Goal: Complete application form

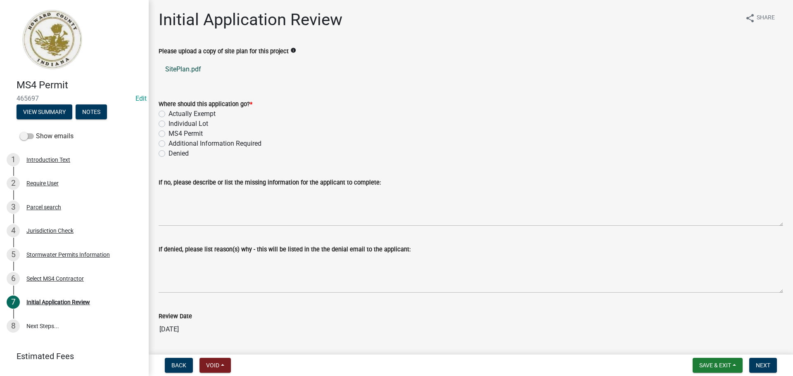
click at [192, 74] on link "SitePlan.pdf" at bounding box center [471, 70] width 625 height 20
click at [192, 116] on label "Actually Exempt" at bounding box center [192, 114] width 47 height 10
click at [174, 114] on input "Actually Exempt" at bounding box center [171, 111] width 5 height 5
radio input "true"
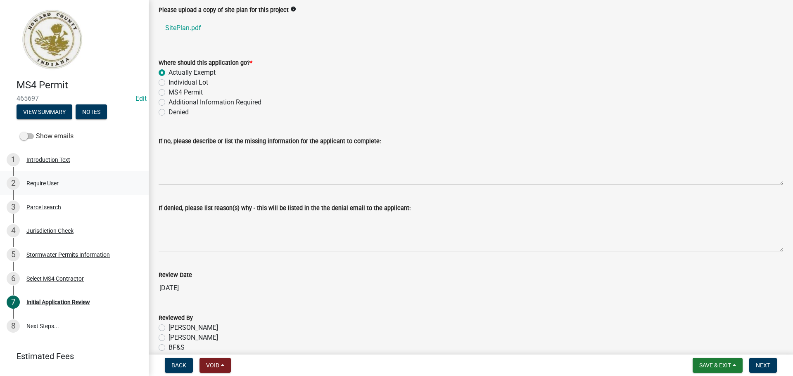
click at [71, 179] on div "2 Require User" at bounding box center [71, 183] width 129 height 13
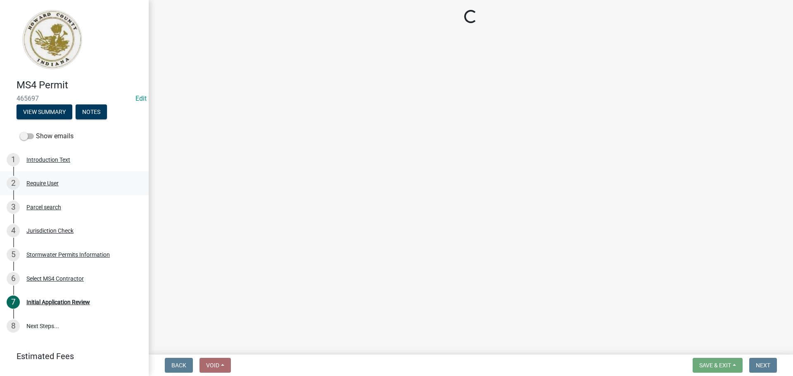
scroll to position [0, 0]
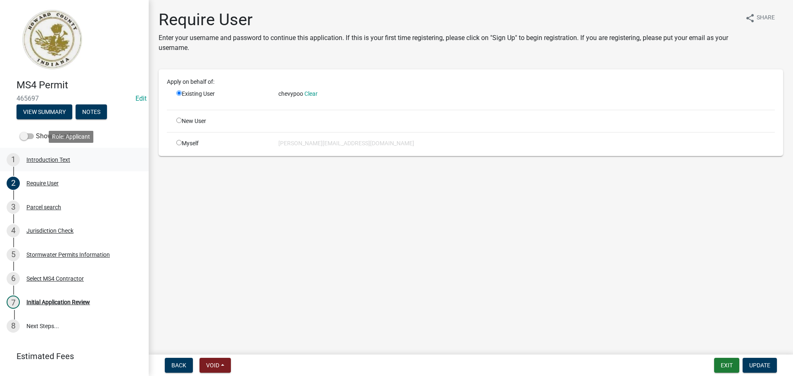
click at [67, 160] on div "Introduction Text" at bounding box center [48, 160] width 44 height 6
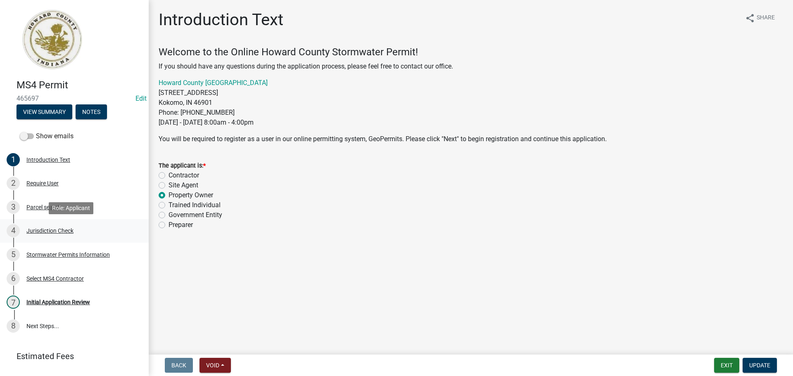
click at [72, 232] on div "Jurisdiction Check" at bounding box center [49, 231] width 47 height 6
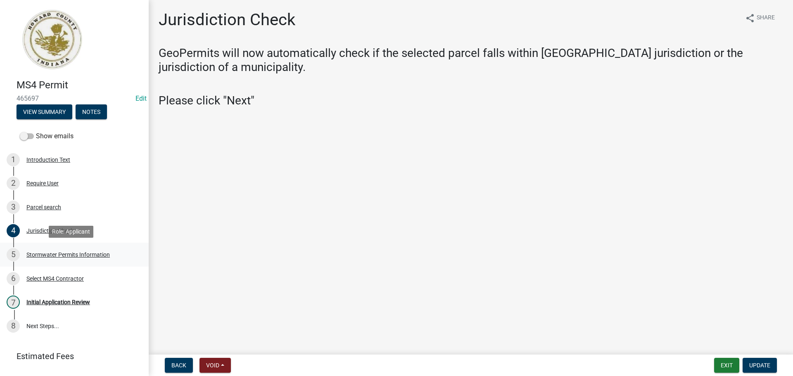
click at [88, 253] on div "Stormwater Permits Information" at bounding box center [67, 255] width 83 height 6
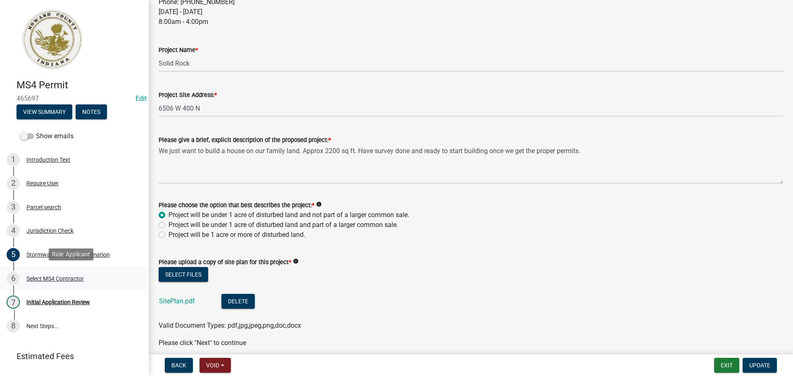
scroll to position [20, 0]
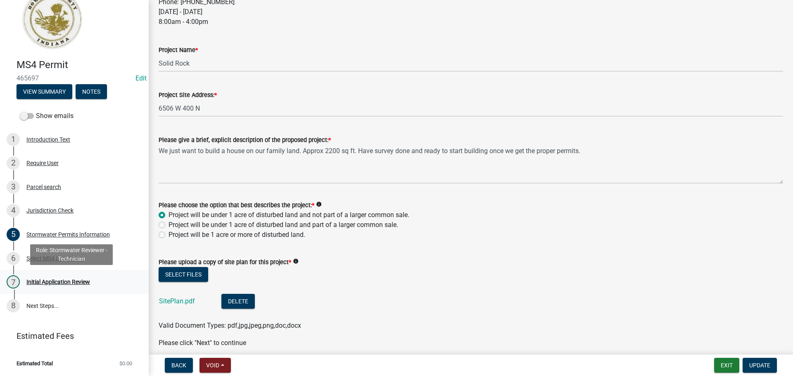
click at [88, 281] on div "Initial Application Review" at bounding box center [58, 282] width 64 height 6
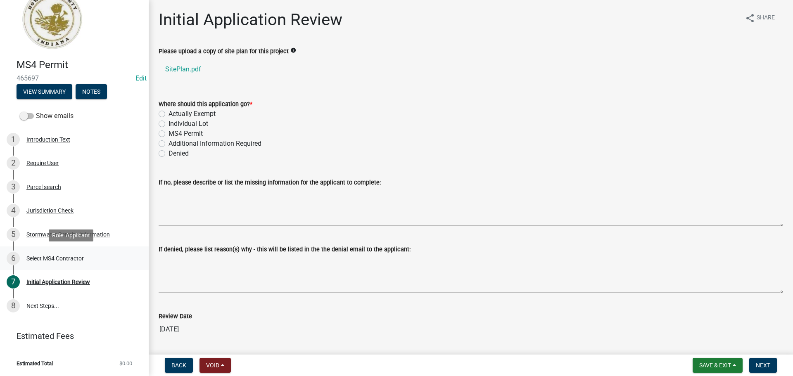
click at [86, 257] on div "6 Select MS4 Contractor" at bounding box center [71, 258] width 129 height 13
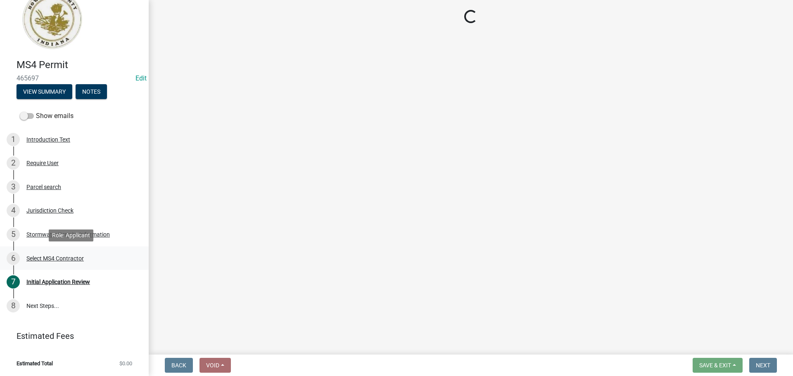
click at [86, 257] on div "6 Select MS4 Contractor" at bounding box center [71, 258] width 129 height 13
click at [89, 236] on div "Stormwater Permits Information" at bounding box center [67, 235] width 83 height 6
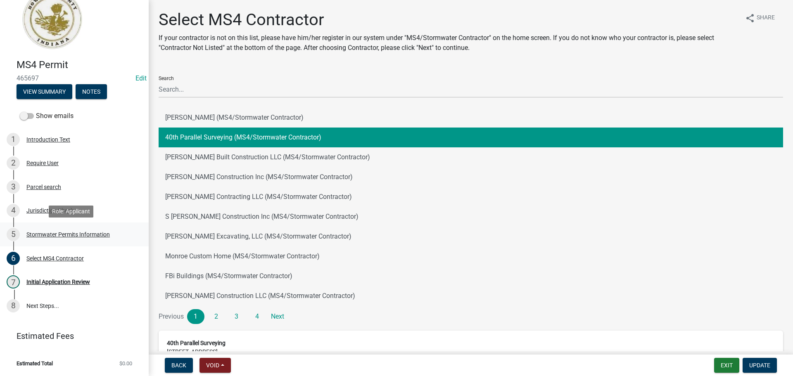
click at [103, 236] on div "Stormwater Permits Information" at bounding box center [67, 235] width 83 height 6
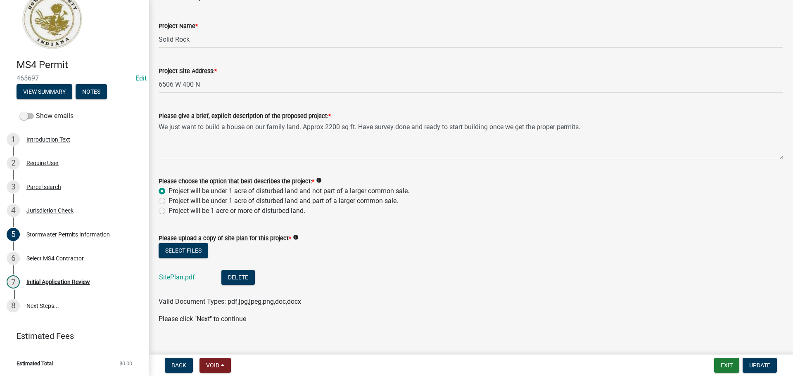
scroll to position [325, 0]
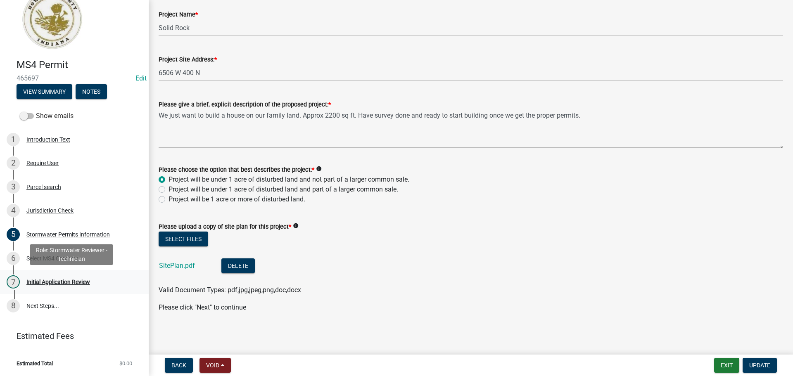
click at [111, 279] on div "7 Initial Application Review" at bounding box center [71, 282] width 129 height 13
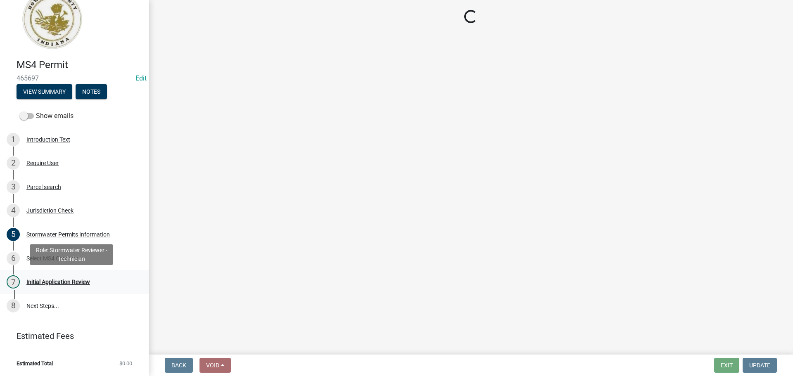
scroll to position [0, 0]
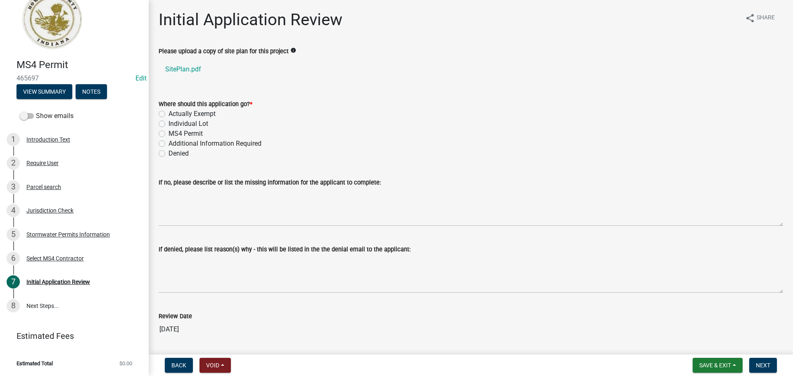
click at [192, 113] on label "Actually Exempt" at bounding box center [192, 114] width 47 height 10
click at [174, 113] on input "Actually Exempt" at bounding box center [171, 111] width 5 height 5
radio input "true"
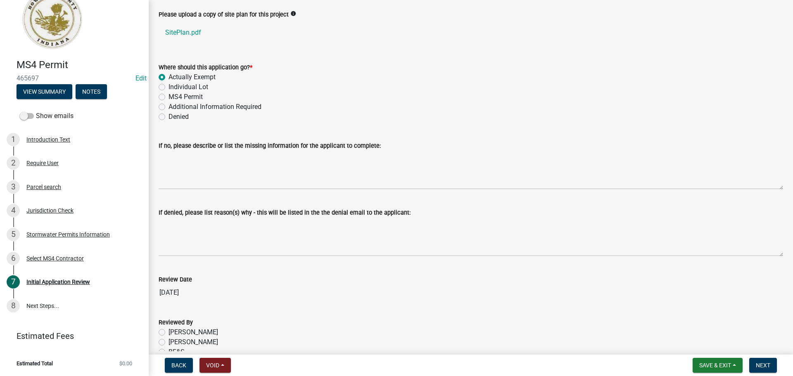
scroll to position [109, 0]
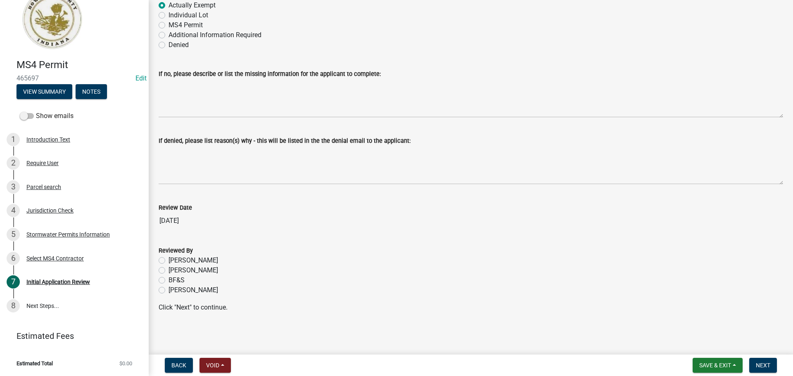
click at [190, 293] on label "[PERSON_NAME]" at bounding box center [194, 291] width 50 height 10
click at [174, 291] on input "[PERSON_NAME]" at bounding box center [171, 288] width 5 height 5
radio input "true"
click at [762, 366] on span "Next" at bounding box center [763, 365] width 14 height 7
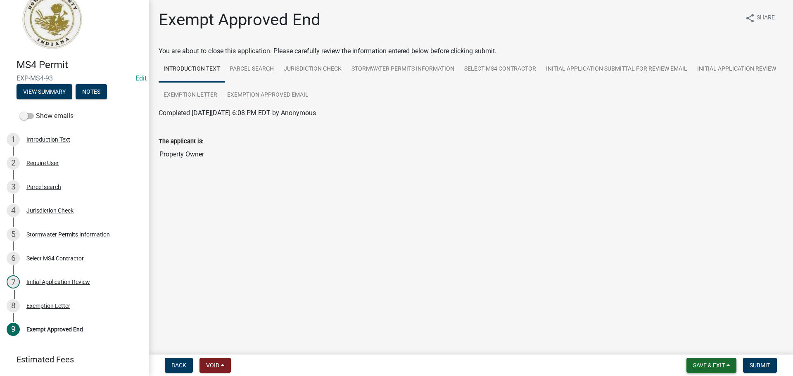
click at [728, 363] on button "Save & Exit" at bounding box center [712, 365] width 50 height 15
click at [704, 330] on button "Save" at bounding box center [704, 324] width 66 height 20
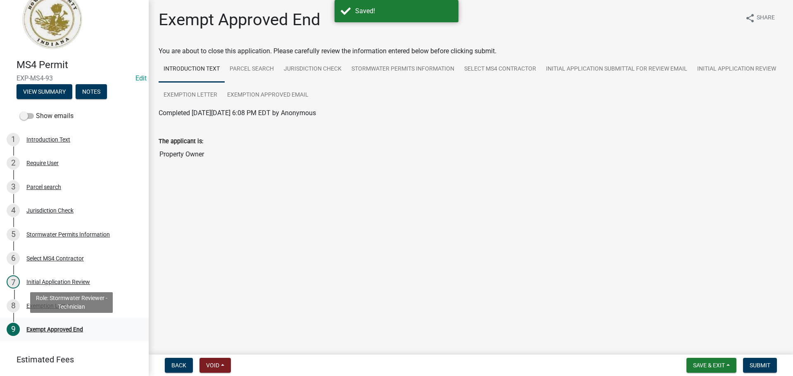
click at [85, 328] on div "9 Exempt Approved End" at bounding box center [71, 329] width 129 height 13
click at [29, 115] on span at bounding box center [27, 116] width 14 height 6
click at [36, 111] on input "Show emails" at bounding box center [36, 111] width 0 height 0
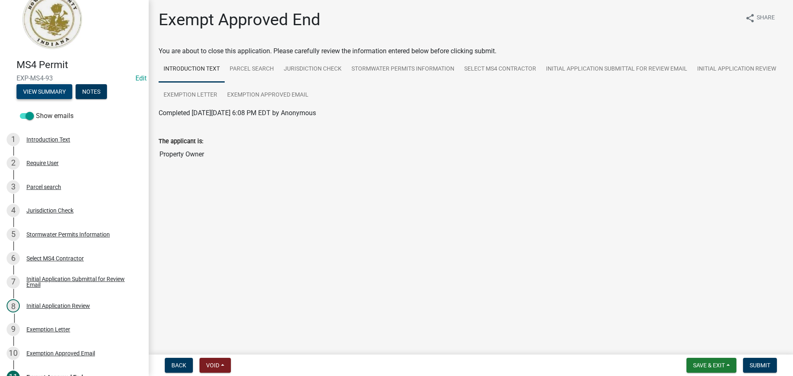
click at [45, 92] on button "View Summary" at bounding box center [45, 91] width 56 height 15
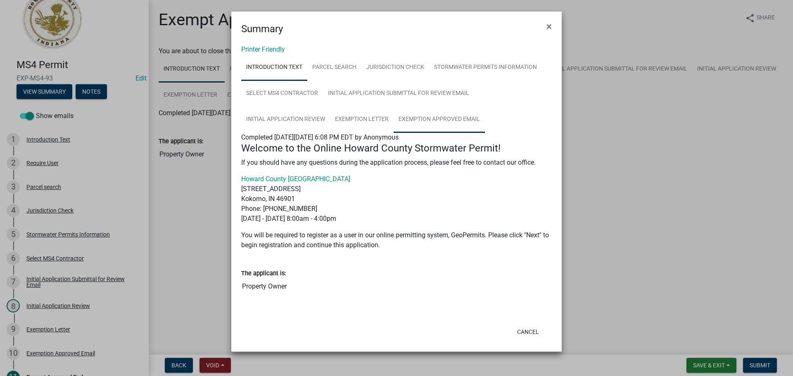
click at [450, 117] on link "Exemption Approved Email" at bounding box center [439, 120] width 91 height 26
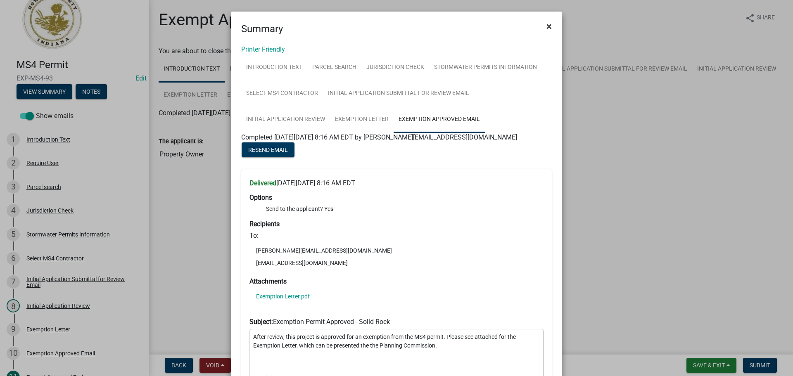
click at [547, 29] on span "×" at bounding box center [549, 27] width 5 height 12
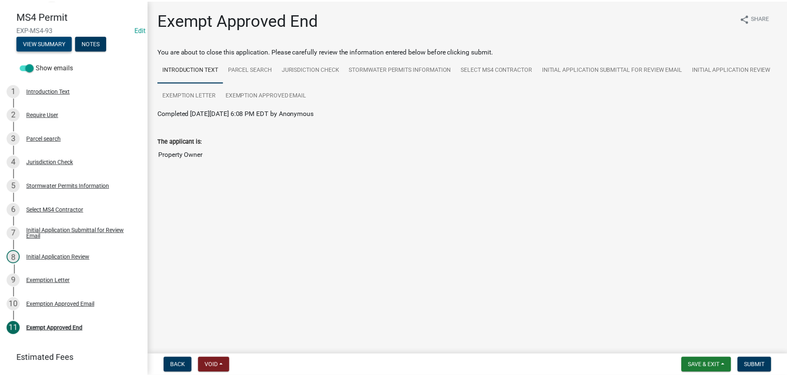
scroll to position [91, 0]
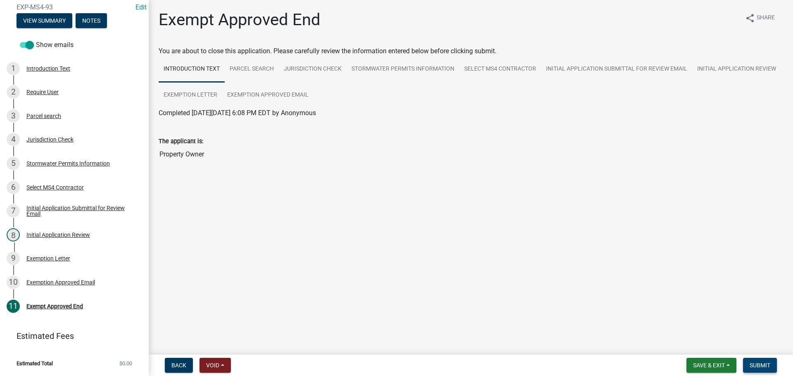
click at [758, 362] on span "Submit" at bounding box center [760, 365] width 21 height 7
